Goal: Information Seeking & Learning: Learn about a topic

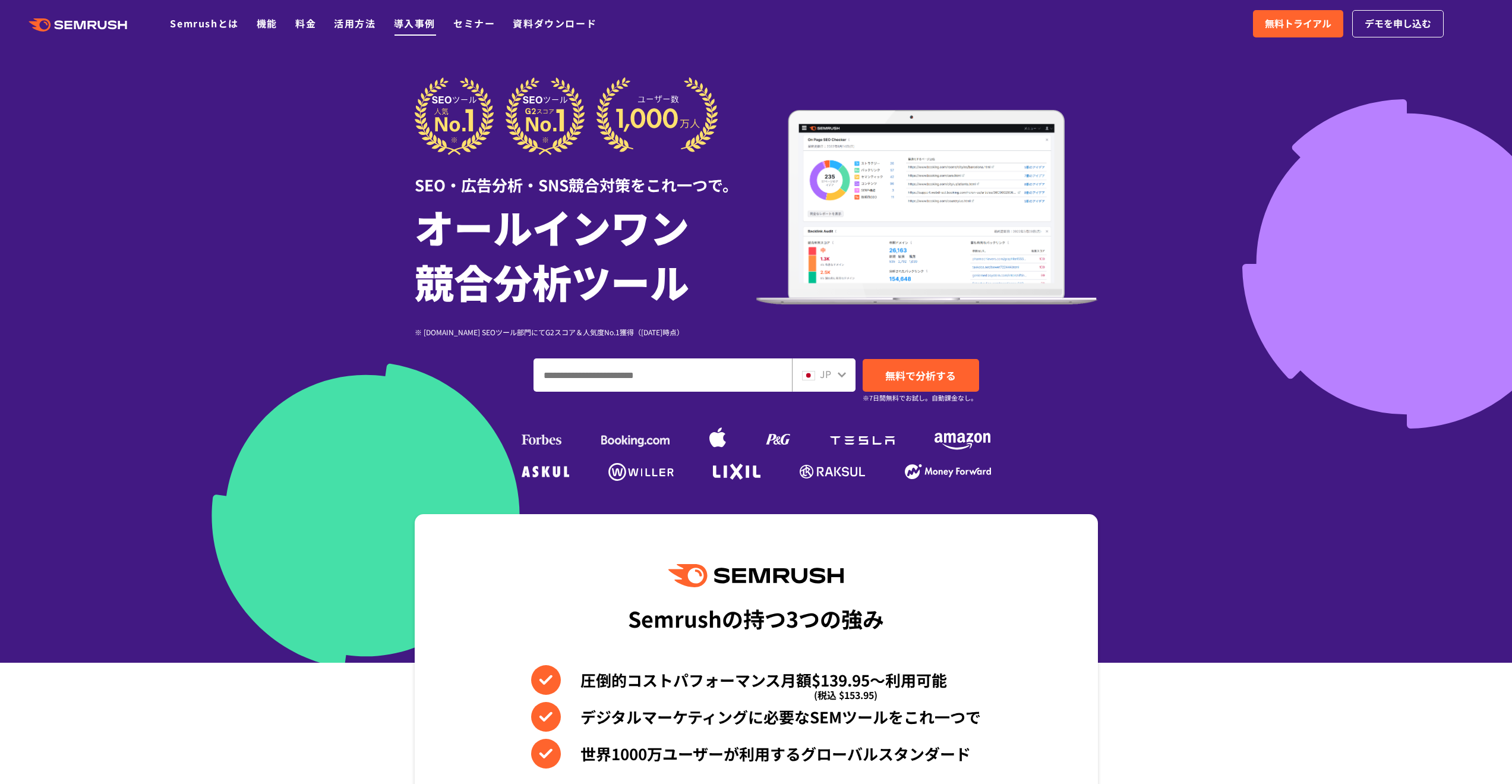
click at [404, 24] on link "導入事例" at bounding box center [414, 23] width 41 height 14
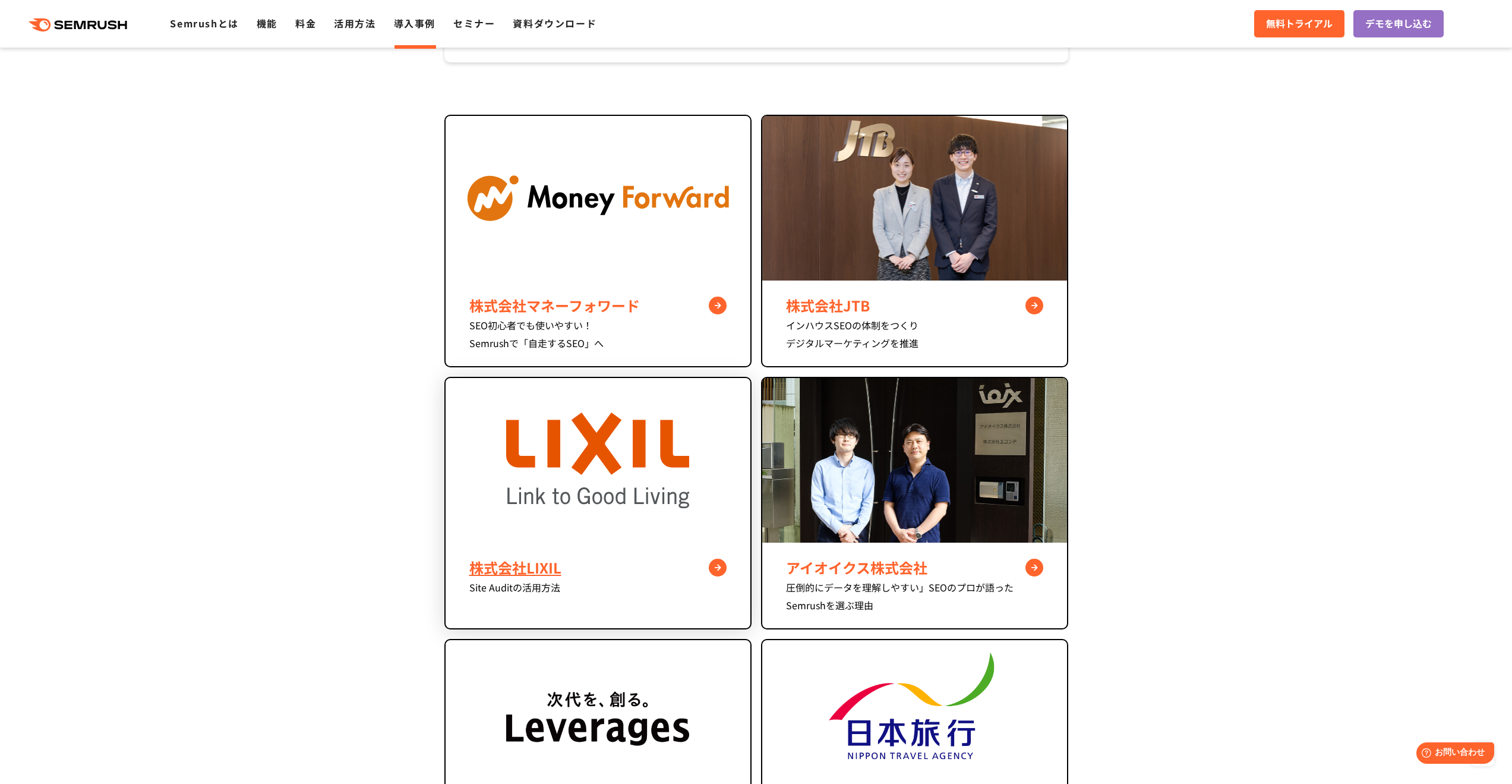
scroll to position [535, 0]
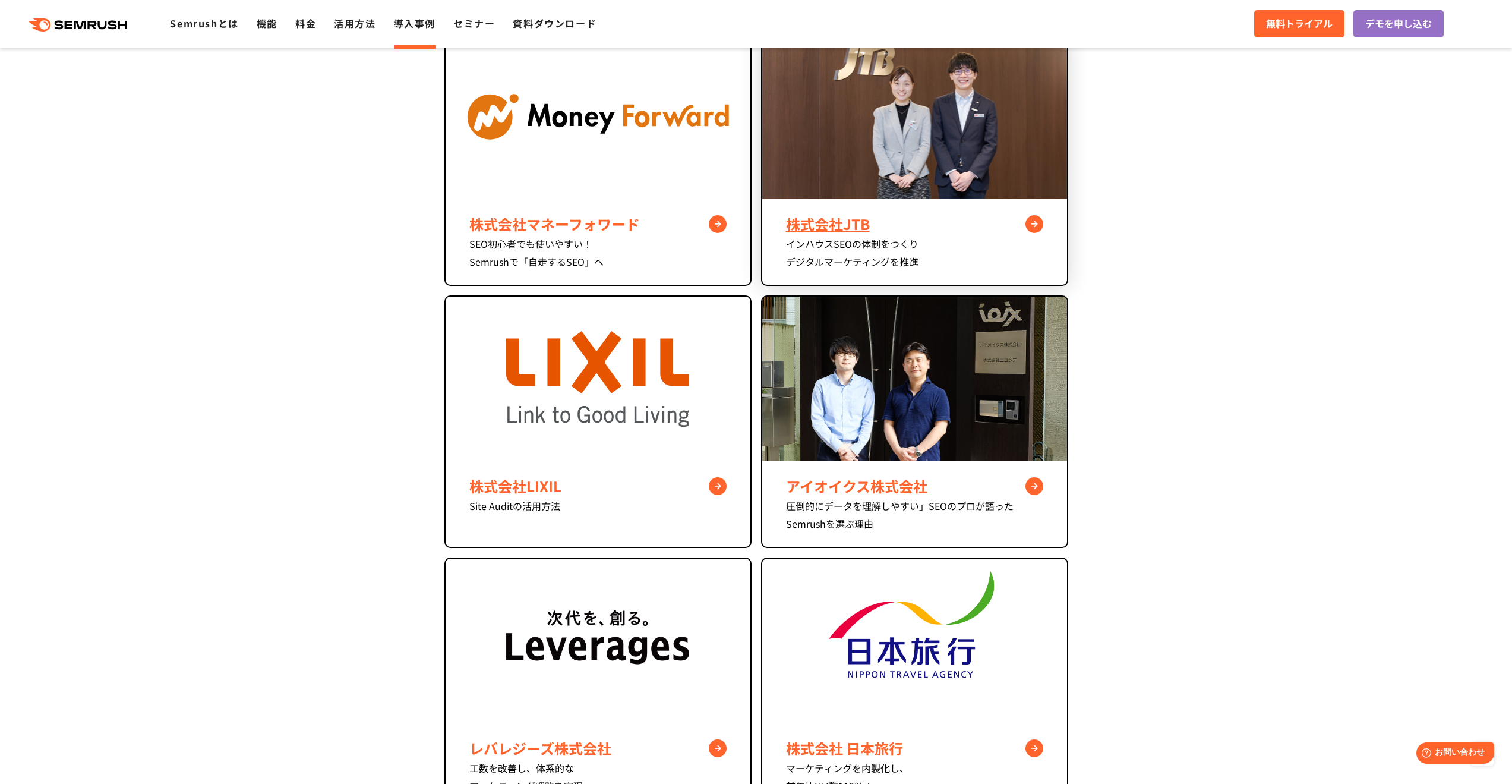
click at [864, 252] on div "インハウスSEOの体制をつくり デジタルマーケティングを推進" at bounding box center [915, 253] width 257 height 36
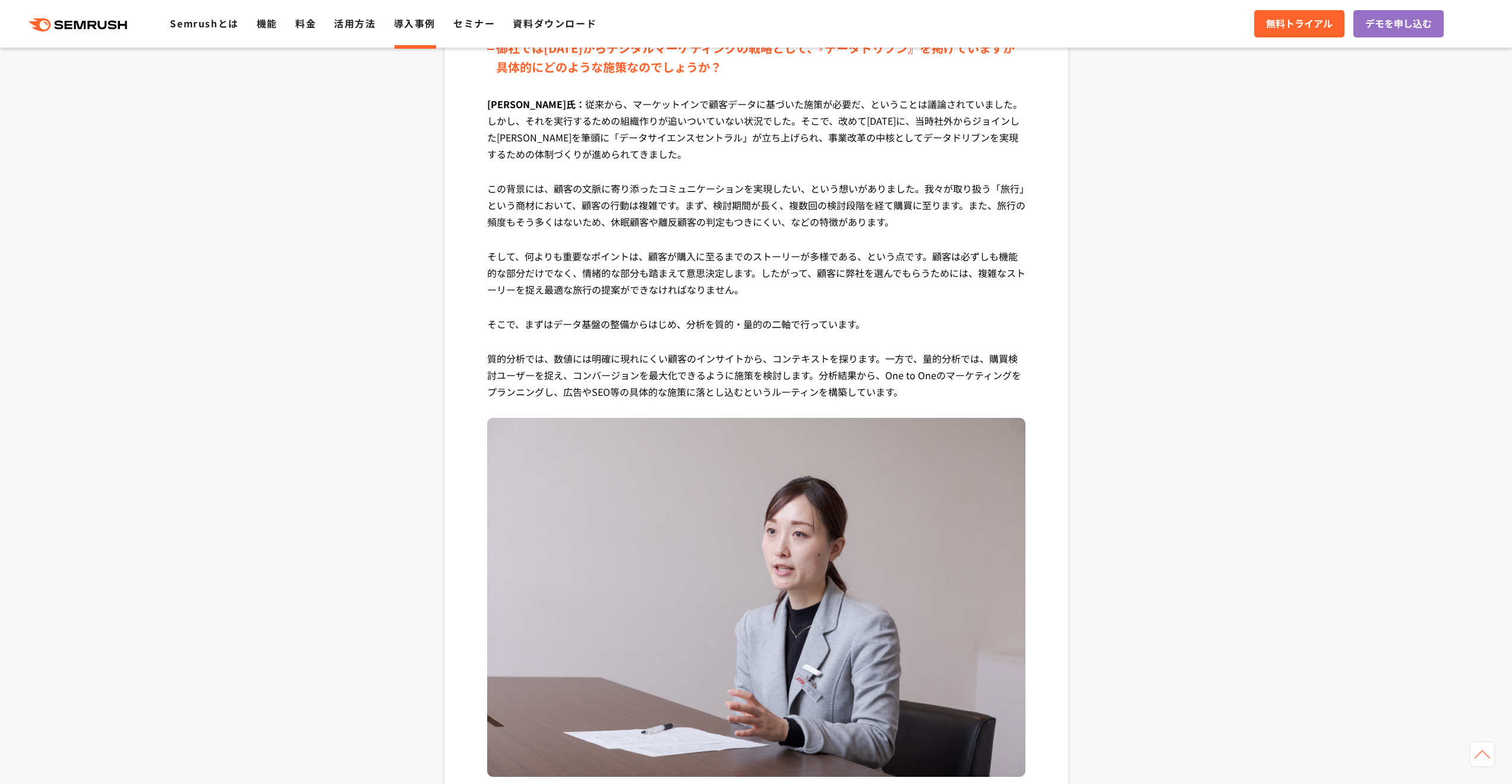
scroll to position [535, 0]
click at [620, 162] on p "[PERSON_NAME]氏： 従来から、マーケットインで顧客データに基づいた施策が必要だ、ということは議論されていました。しかし、それを実行するための組織作…" at bounding box center [756, 137] width 538 height 84
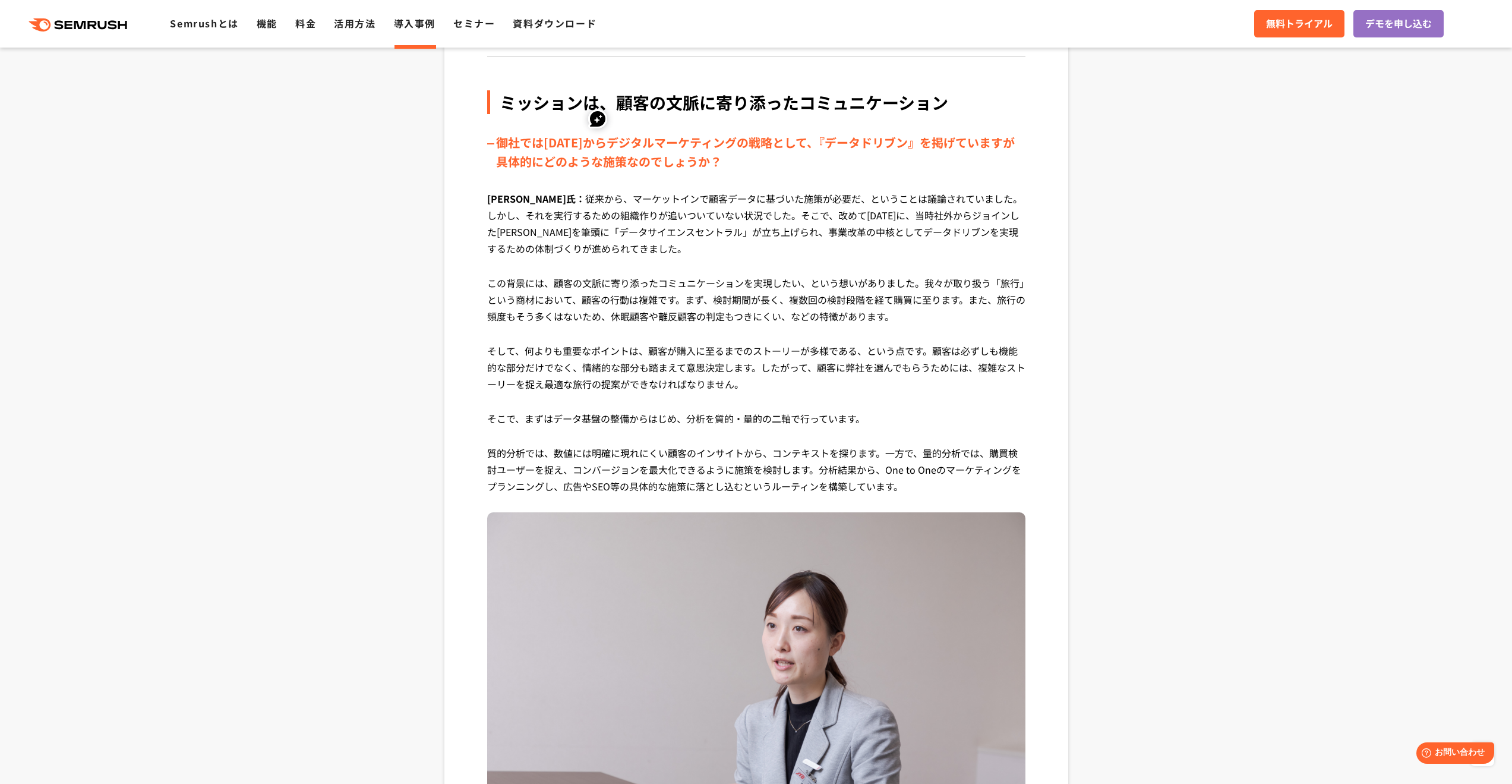
scroll to position [0, 0]
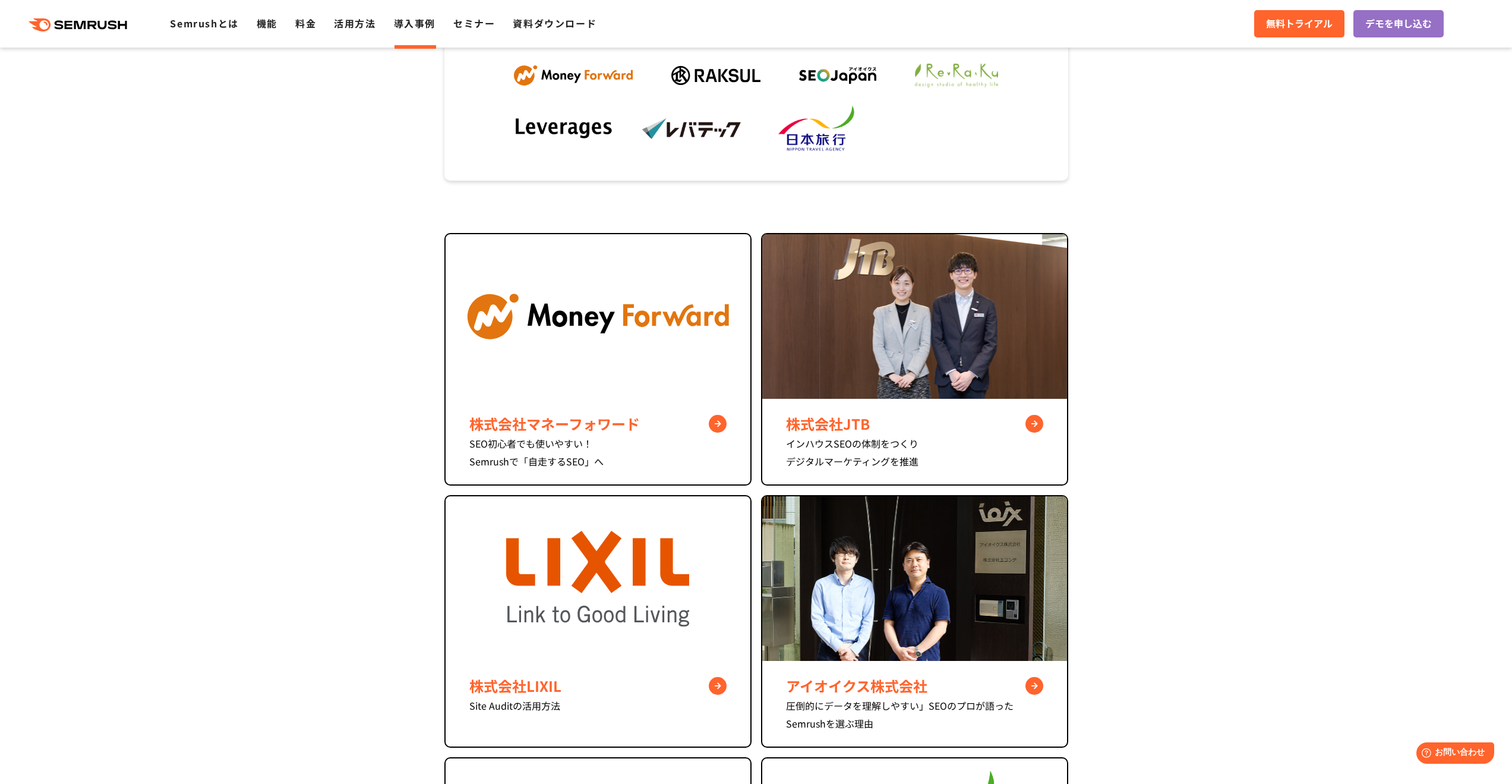
scroll to position [357, 0]
